Goal: Task Accomplishment & Management: Manage account settings

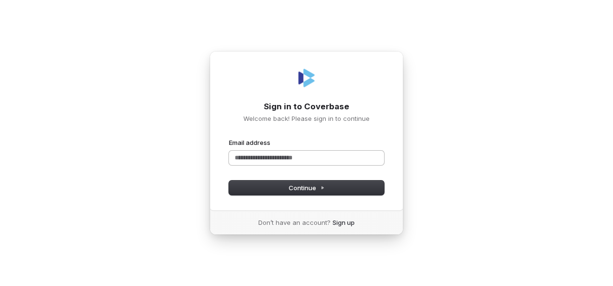
click at [299, 156] on input "Email address" at bounding box center [306, 158] width 155 height 14
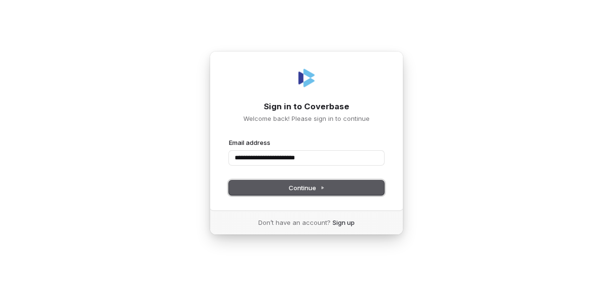
click at [294, 188] on span "Continue" at bounding box center [306, 188] width 36 height 9
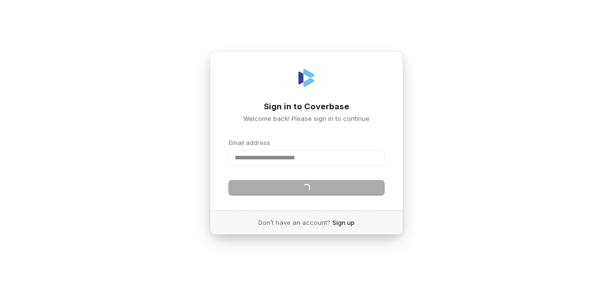
type input "**********"
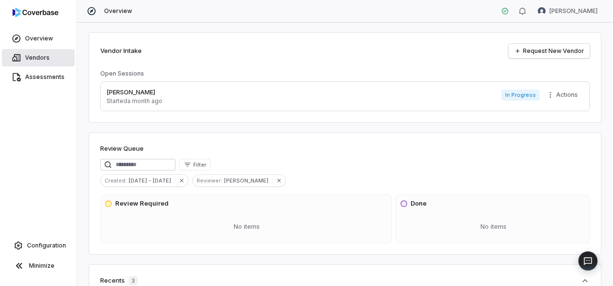
drag, startPoint x: 43, startPoint y: 60, endPoint x: 53, endPoint y: 66, distance: 11.6
click at [43, 60] on span "Vendors" at bounding box center [37, 58] width 25 height 8
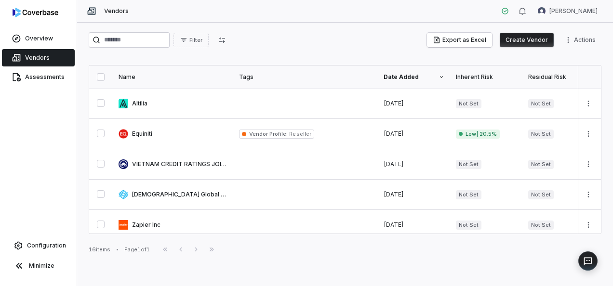
click at [382, 270] on div "Filter Export as Excel Create Vendor Actions Name Tags Date Added Inherent Risk…" at bounding box center [345, 154] width 536 height 263
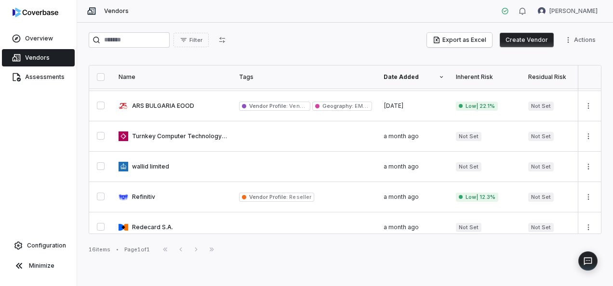
scroll to position [342, 0]
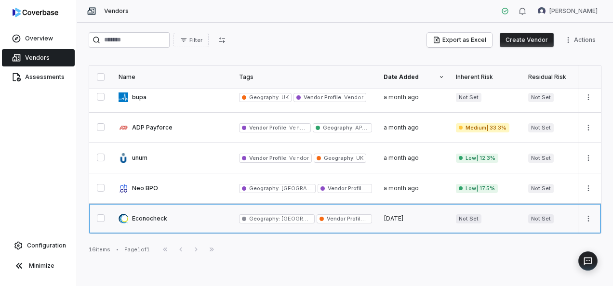
click at [149, 212] on link at bounding box center [173, 219] width 120 height 30
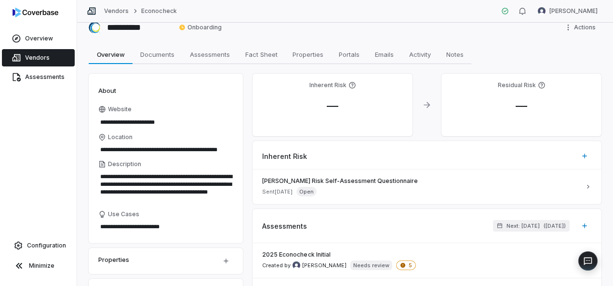
scroll to position [48, 0]
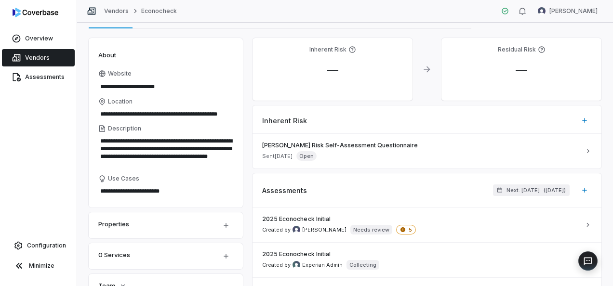
click at [447, 11] on div "Vendors Econocheck Carol Najera" at bounding box center [345, 11] width 536 height 23
click at [49, 248] on span "Configuration" at bounding box center [46, 246] width 39 height 8
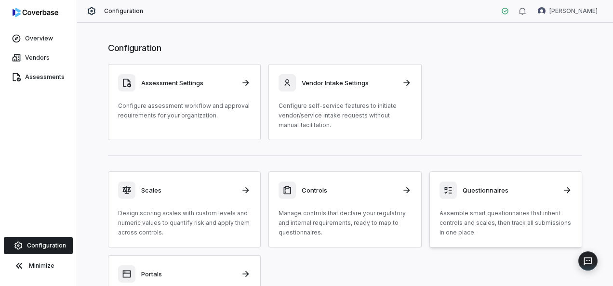
click at [531, 190] on h3 "Questionnaires" at bounding box center [509, 190] width 94 height 9
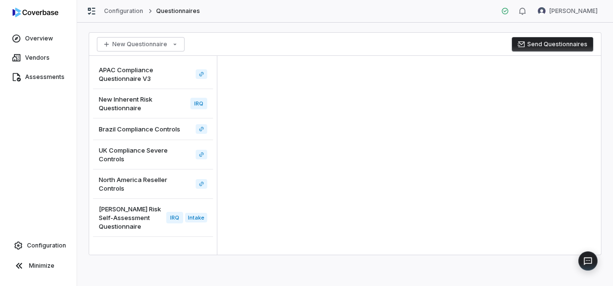
click at [127, 223] on span "Archer Risk Self-Assessment Questionnaire" at bounding box center [131, 218] width 64 height 26
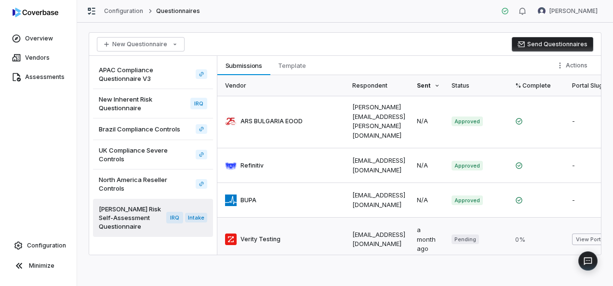
scroll to position [331, 0]
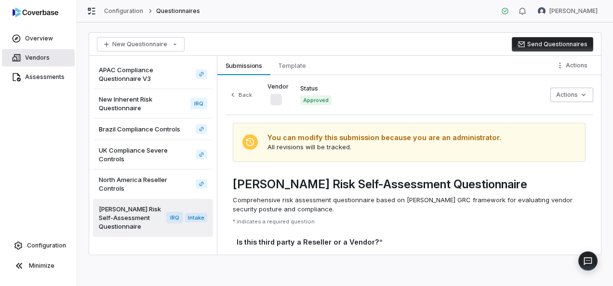
click at [39, 55] on span "Vendors" at bounding box center [37, 58] width 25 height 8
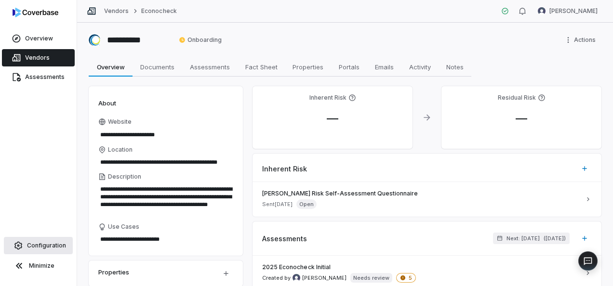
click at [39, 246] on span "Configuration" at bounding box center [46, 246] width 39 height 8
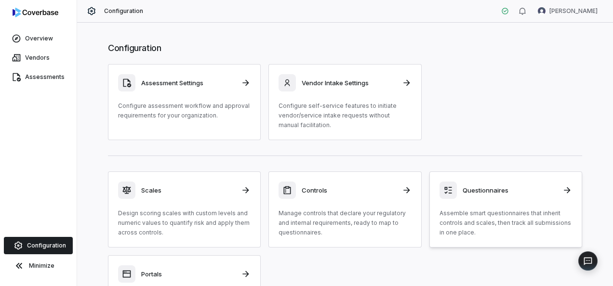
click at [497, 213] on p "Assemble smart questionnaires that inherit controls and scales, then track all …" at bounding box center [505, 223] width 132 height 29
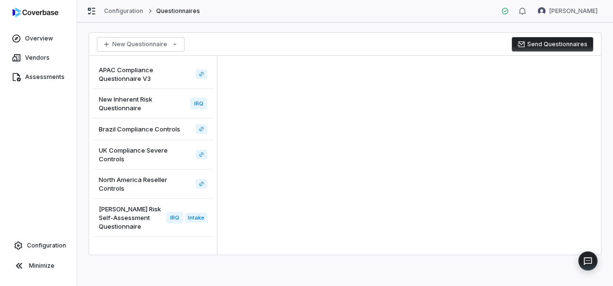
click at [127, 216] on span "Archer Risk Self-Assessment Questionnaire" at bounding box center [131, 218] width 64 height 26
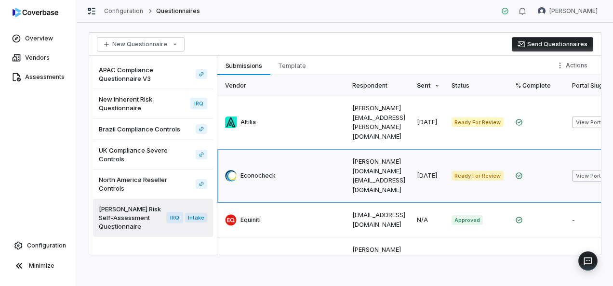
click at [257, 161] on link at bounding box center [281, 175] width 129 height 53
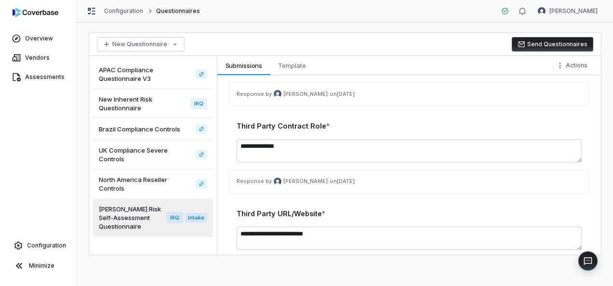
scroll to position [771, 0]
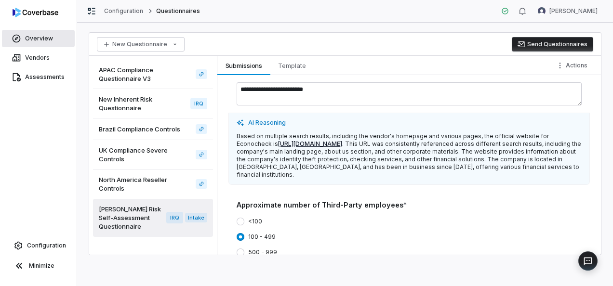
click at [37, 39] on span "Overview" at bounding box center [39, 39] width 28 height 8
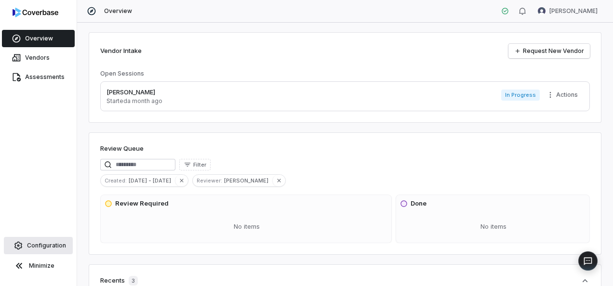
click at [39, 247] on span "Configuration" at bounding box center [46, 246] width 39 height 8
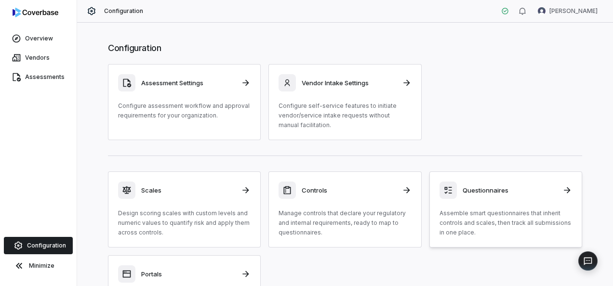
click at [492, 189] on h3 "Questionnaires" at bounding box center [509, 190] width 94 height 9
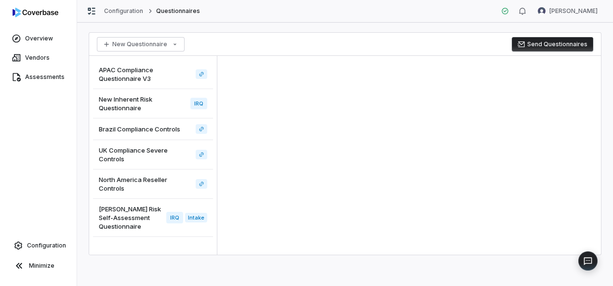
click at [109, 227] on span "Archer Risk Self-Assessment Questionnaire" at bounding box center [131, 218] width 64 height 26
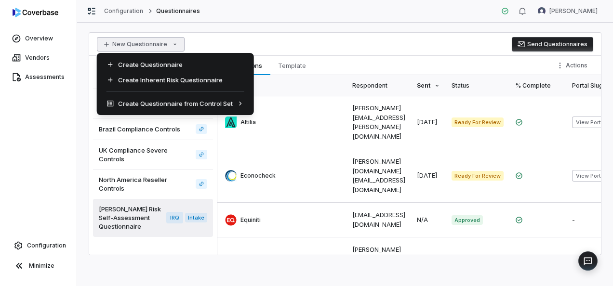
click at [154, 43] on html "Overview Vendors Assessments Configuration Minimize Configuration Questionnaire…" at bounding box center [306, 143] width 613 height 286
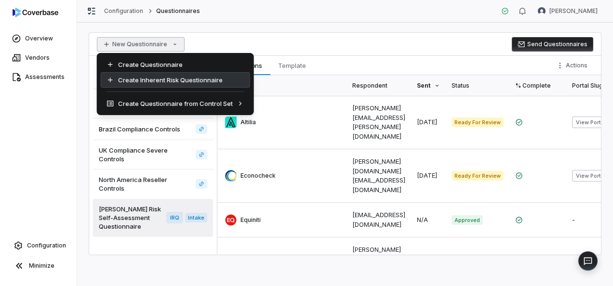
click at [157, 79] on div "Create Inherent Risk Questionnaire" at bounding box center [175, 79] width 149 height 15
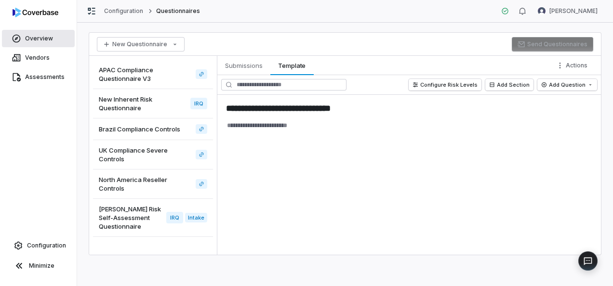
click at [40, 40] on span "Overview" at bounding box center [39, 39] width 28 height 8
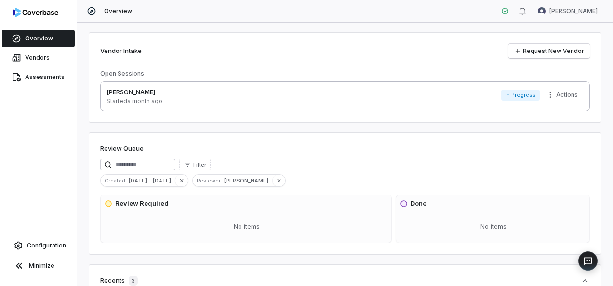
click at [123, 93] on p "Carol R Us" at bounding box center [134, 93] width 56 height 10
click at [537, 51] on link "Request New Vendor" at bounding box center [548, 51] width 81 height 14
click at [131, 94] on p "Carol R Us" at bounding box center [134, 93] width 56 height 10
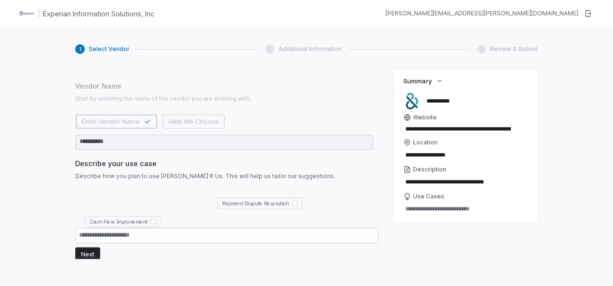
scroll to position [13, 0]
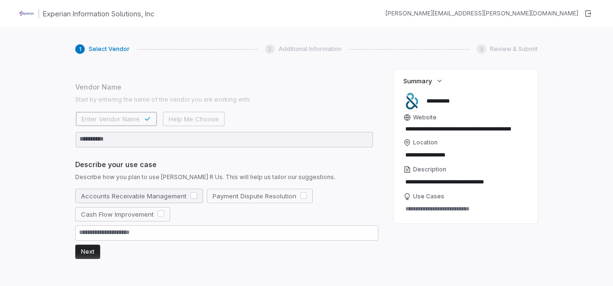
click at [190, 196] on button "button" at bounding box center [193, 195] width 7 height 7
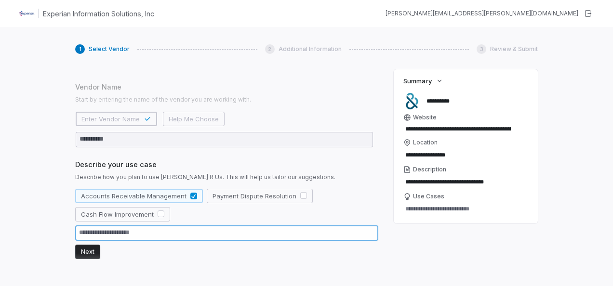
click at [175, 228] on textarea at bounding box center [226, 232] width 303 height 15
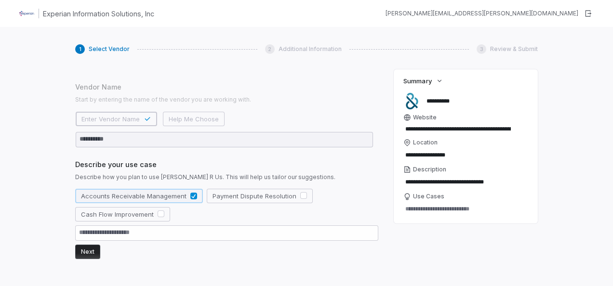
click at [192, 194] on button "button" at bounding box center [193, 196] width 7 height 7
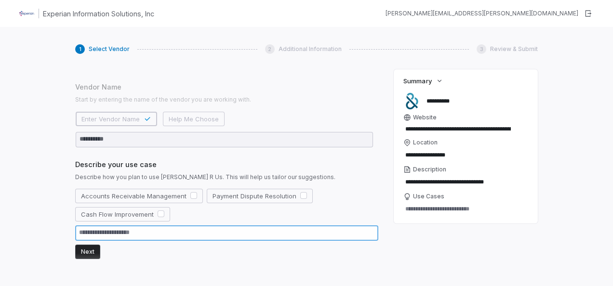
click at [192, 232] on textarea at bounding box center [226, 232] width 303 height 15
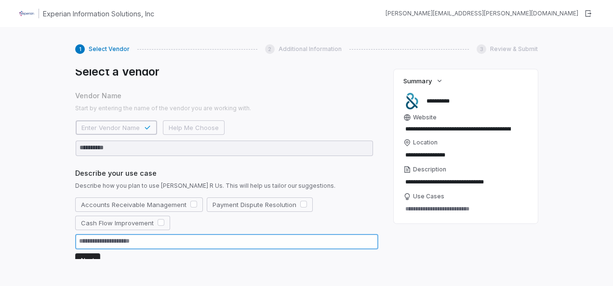
scroll to position [0, 0]
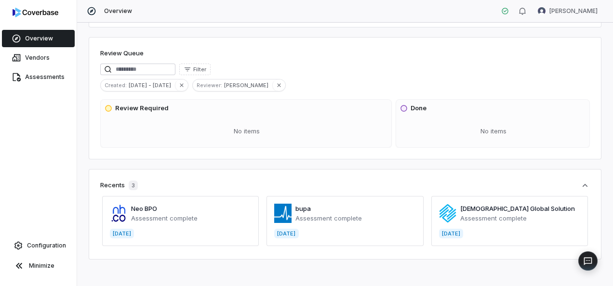
scroll to position [96, 0]
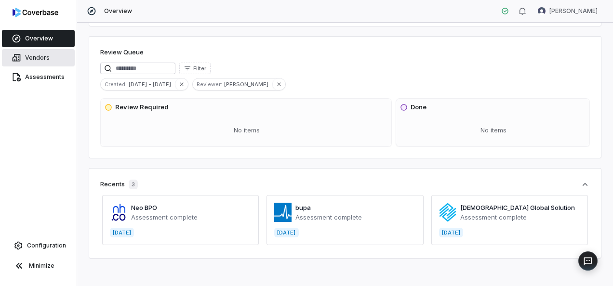
click at [29, 58] on span "Vendors" at bounding box center [37, 58] width 25 height 8
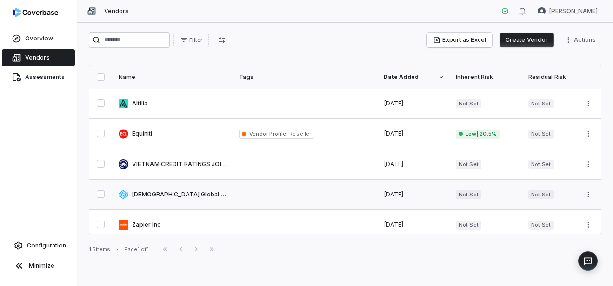
click at [32, 54] on span "Vendors" at bounding box center [37, 58] width 25 height 8
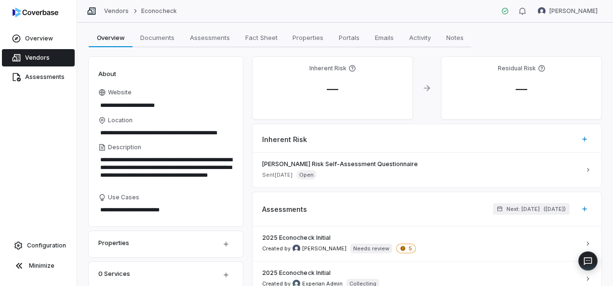
scroll to position [96, 0]
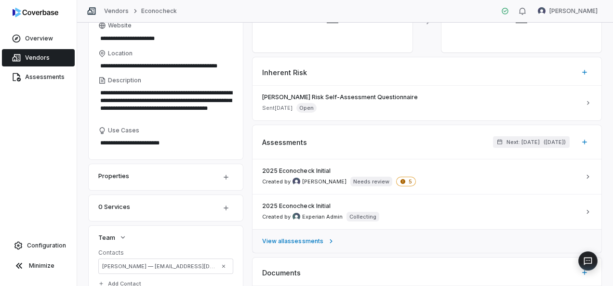
click at [327, 240] on icon at bounding box center [331, 241] width 8 height 8
type textarea "*"
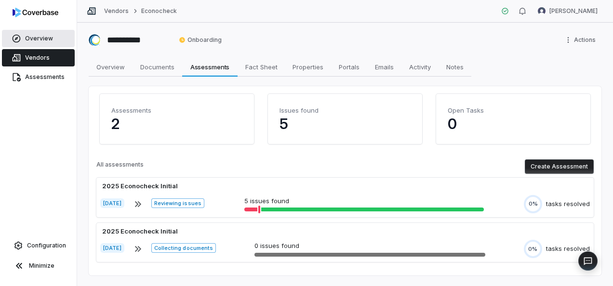
click at [39, 41] on span "Overview" at bounding box center [39, 39] width 28 height 8
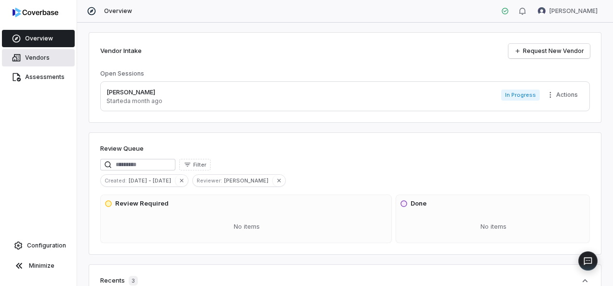
click at [29, 53] on link "Vendors" at bounding box center [38, 57] width 73 height 17
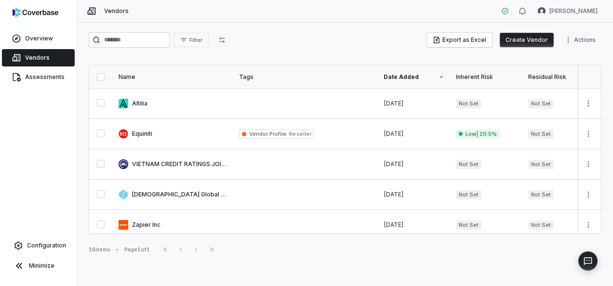
click at [33, 59] on span "Vendors" at bounding box center [37, 58] width 25 height 8
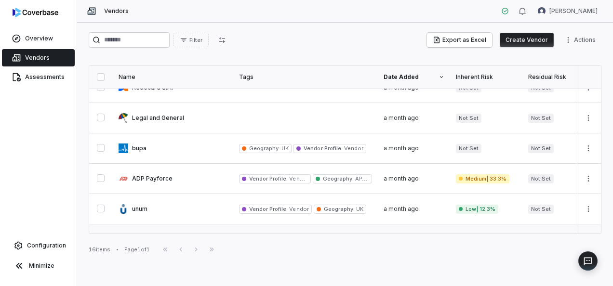
scroll to position [342, 0]
